Goal: Task Accomplishment & Management: Complete application form

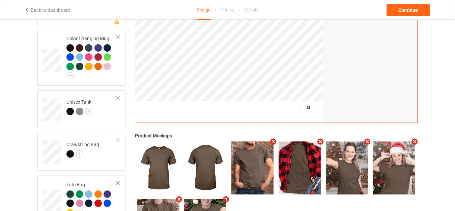
scroll to position [742, 0]
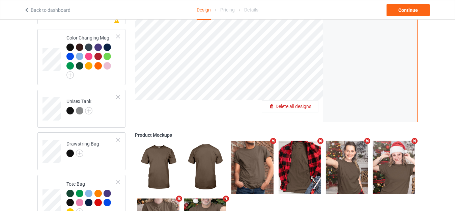
click at [308, 105] on span "Delete all designs" at bounding box center [294, 106] width 36 height 5
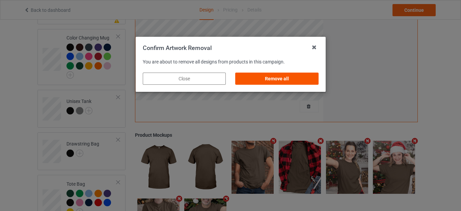
click at [275, 78] on div "Remove all" at bounding box center [276, 79] width 83 height 12
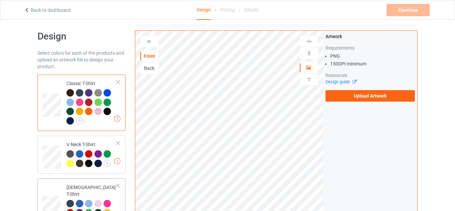
scroll to position [0, 0]
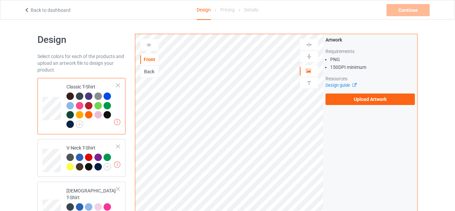
click at [109, 113] on div at bounding box center [107, 114] width 7 height 7
click at [359, 101] on label "Upload Artwork" at bounding box center [370, 98] width 89 height 11
click at [0, 0] on input "Upload Artwork" at bounding box center [0, 0] width 0 height 0
click at [359, 101] on label "Upload Artwork" at bounding box center [370, 98] width 89 height 11
click at [0, 0] on input "Upload Artwork" at bounding box center [0, 0] width 0 height 0
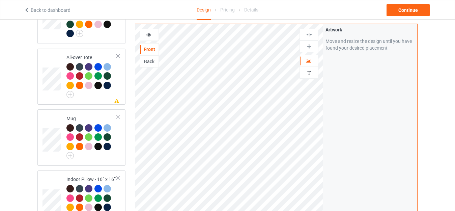
scroll to position [472, 0]
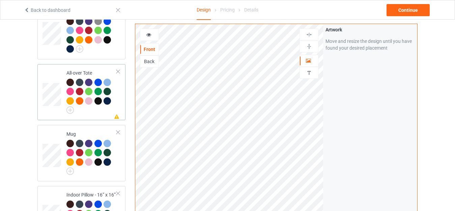
click at [79, 67] on td "Missing artwork on 1 side(s) All-over Tote" at bounding box center [92, 92] width 58 height 51
click at [309, 46] on img at bounding box center [309, 46] width 6 height 6
click at [310, 35] on img at bounding box center [309, 34] width 6 height 6
click at [78, 128] on td "Mug" at bounding box center [92, 153] width 58 height 51
click at [150, 35] on icon at bounding box center [149, 33] width 6 height 5
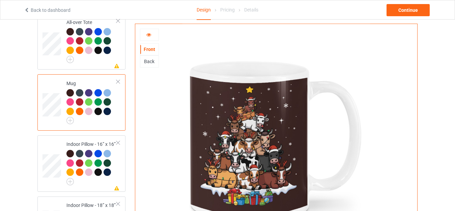
scroll to position [540, 0]
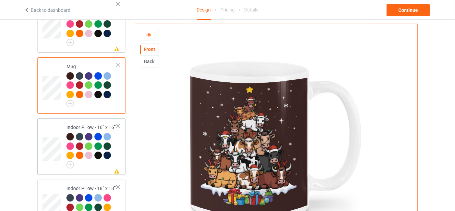
click at [81, 124] on div "Indoor Pillow - 16” x 16”" at bounding box center [91, 145] width 50 height 42
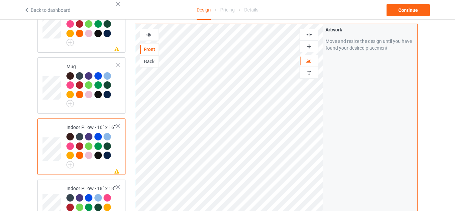
drag, startPoint x: 305, startPoint y: 44, endPoint x: 308, endPoint y: 37, distance: 7.3
click at [305, 44] on div at bounding box center [309, 46] width 18 height 6
click at [309, 33] on img at bounding box center [309, 34] width 6 height 6
click at [148, 35] on icon at bounding box center [149, 33] width 6 height 5
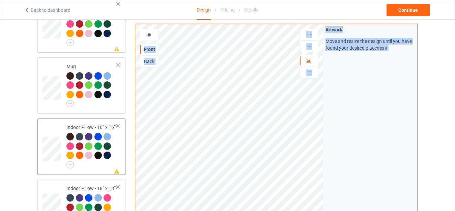
click at [149, 34] on icon at bounding box center [149, 33] width 6 height 5
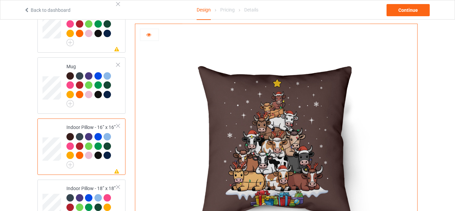
click at [147, 34] on icon at bounding box center [149, 33] width 6 height 5
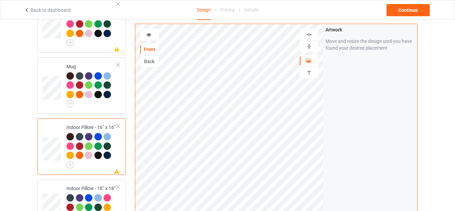
click at [309, 47] on img at bounding box center [309, 46] width 6 height 6
click at [307, 34] on img at bounding box center [309, 34] width 6 height 6
click at [151, 33] on icon at bounding box center [149, 33] width 6 height 5
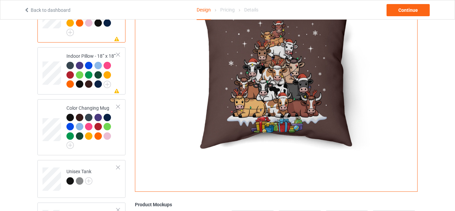
scroll to position [675, 0]
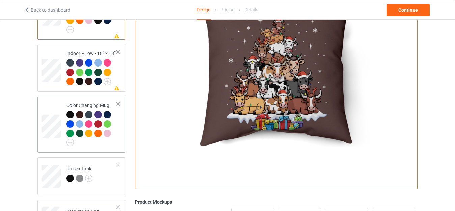
click at [87, 102] on div "Color Changing Mug" at bounding box center [91, 123] width 50 height 42
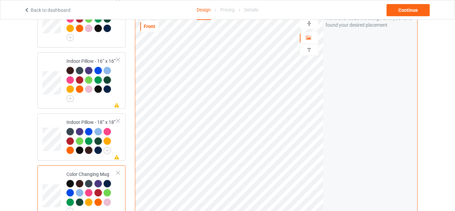
scroll to position [594, 0]
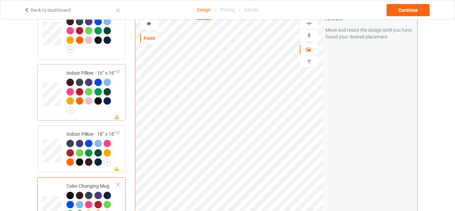
click at [84, 67] on td "Missing artwork on 1 side(s) Indoor Pillow - 16” x 16”" at bounding box center [92, 92] width 58 height 51
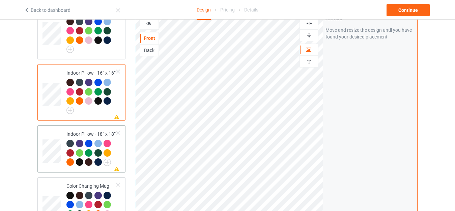
click at [76, 128] on td "Missing artwork on 1 side(s) Indoor Pillow - 18” x 18”" at bounding box center [92, 149] width 58 height 42
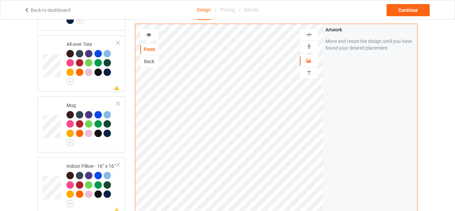
scroll to position [493, 0]
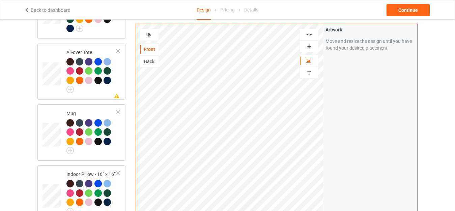
click at [309, 48] on img at bounding box center [309, 46] width 6 height 6
click at [308, 35] on img at bounding box center [309, 34] width 6 height 6
click at [152, 32] on div at bounding box center [149, 34] width 18 height 7
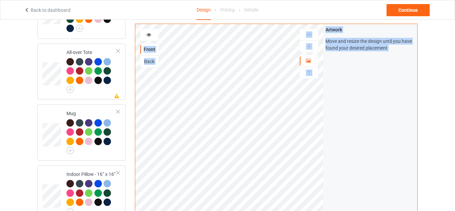
click at [152, 32] on div at bounding box center [149, 34] width 18 height 7
click at [151, 33] on icon at bounding box center [149, 33] width 6 height 5
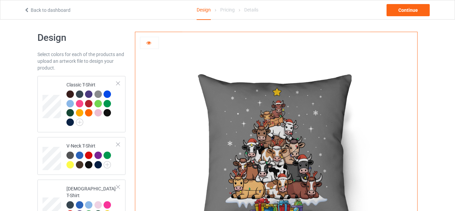
scroll to position [0, 0]
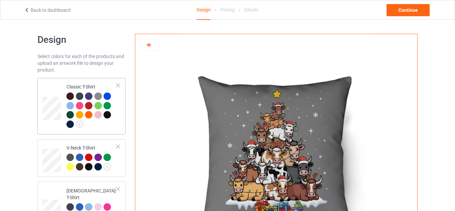
click at [89, 82] on td "Classic T-Shirt" at bounding box center [92, 106] width 58 height 51
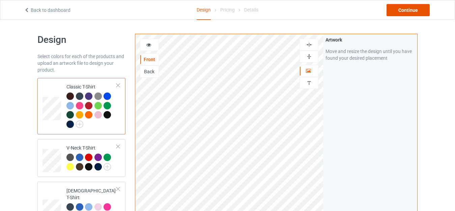
click at [408, 10] on div "Continue" at bounding box center [408, 10] width 43 height 12
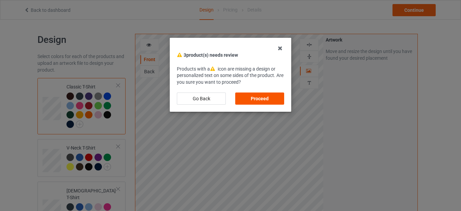
click at [254, 96] on div "Proceed" at bounding box center [259, 98] width 49 height 12
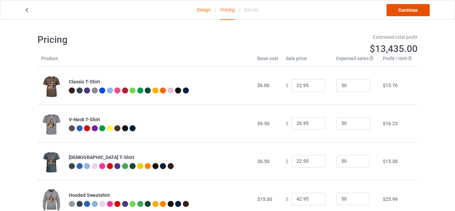
click at [405, 6] on link "Continue" at bounding box center [408, 10] width 43 height 12
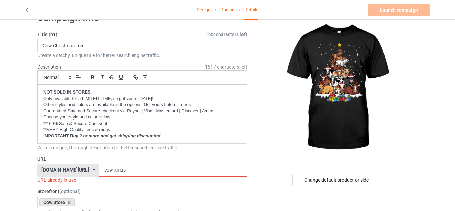
scroll to position [34, 0]
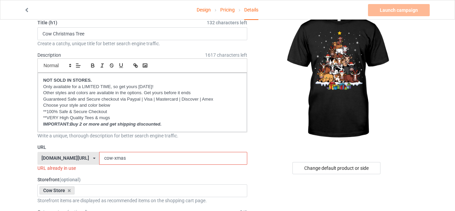
click at [113, 157] on input "cow-xmas" at bounding box center [173, 158] width 148 height 13
click at [99, 157] on input "cow-xmas" at bounding box center [173, 158] width 148 height 13
click at [110, 158] on input "cowxmas" at bounding box center [173, 158] width 148 height 13
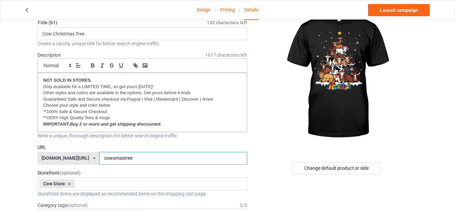
drag, startPoint x: 108, startPoint y: 157, endPoint x: 134, endPoint y: 158, distance: 26.0
click at [134, 158] on input "cowxmastree" at bounding box center [173, 158] width 148 height 13
click at [100, 158] on input "cowxmas" at bounding box center [173, 158] width 148 height 13
click at [113, 157] on input "cowx-mas" at bounding box center [173, 158] width 148 height 13
click at [99, 157] on input "cowx-mas" at bounding box center [173, 158] width 148 height 13
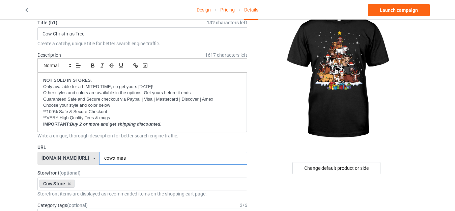
click at [103, 156] on input "cowx-mas" at bounding box center [173, 158] width 148 height 13
click at [99, 158] on input "cowxmas" at bounding box center [173, 158] width 148 height 13
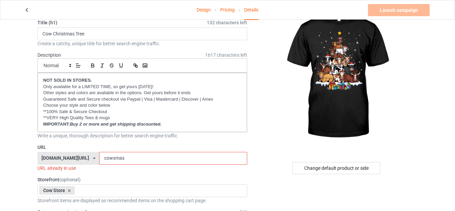
click at [99, 157] on input "cowxmas" at bounding box center [173, 158] width 148 height 13
click at [99, 158] on input "cowxmas" at bounding box center [173, 158] width 148 height 13
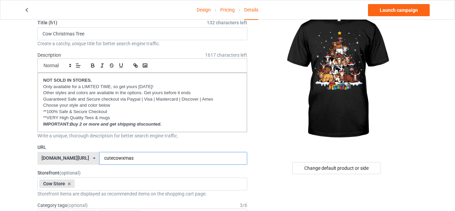
type input "cutecowxmas"
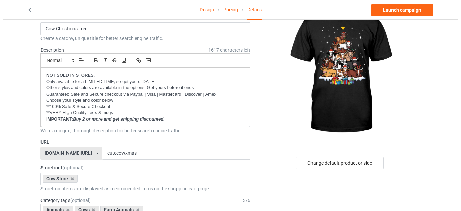
scroll to position [0, 0]
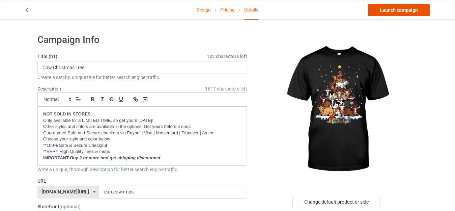
click at [399, 7] on link "Launch campaign" at bounding box center [399, 10] width 62 height 12
